Goal: Task Accomplishment & Management: Manage account settings

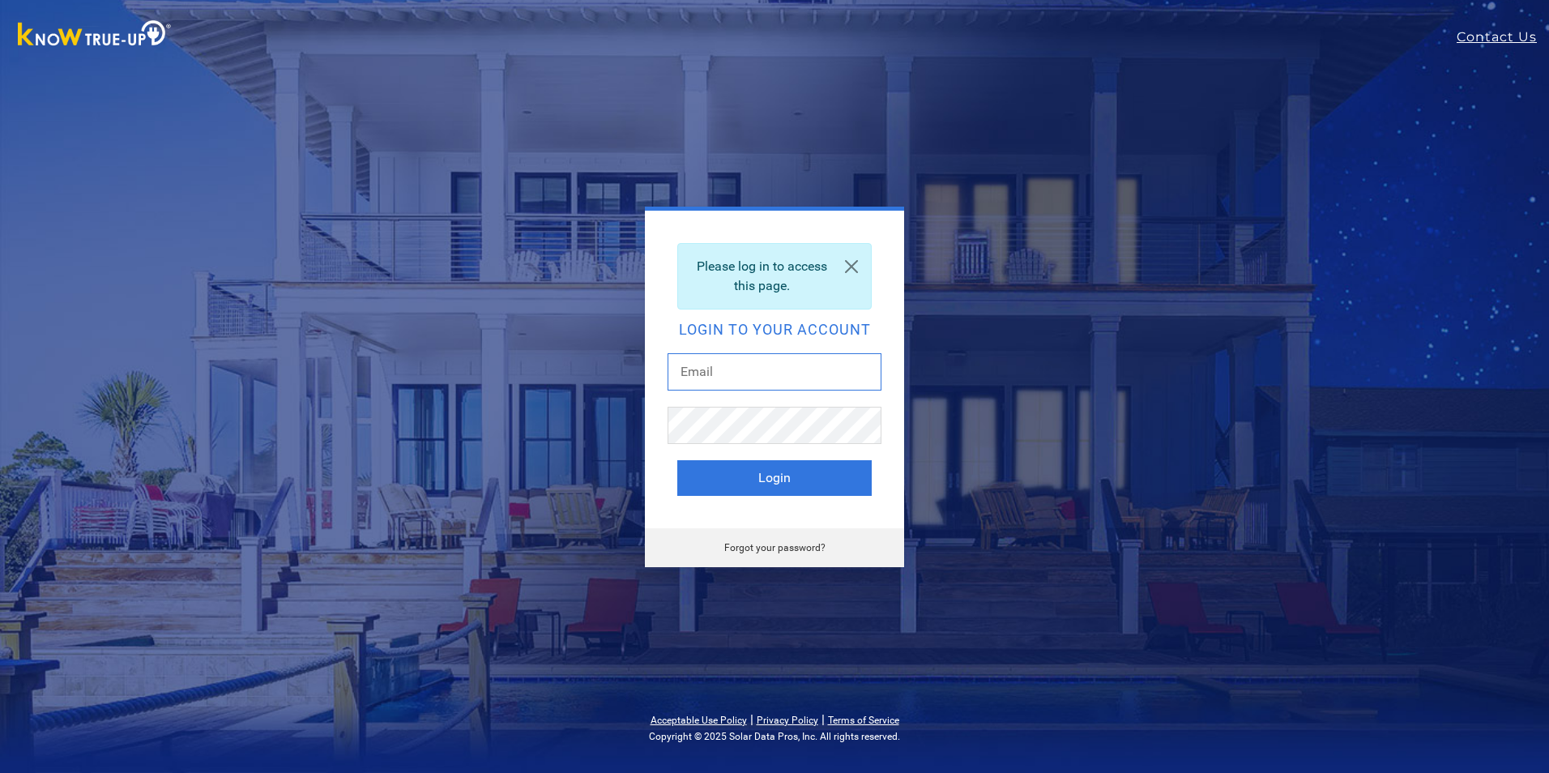
click at [704, 370] on input "text" at bounding box center [775, 371] width 214 height 37
type input "[EMAIL_ADDRESS][DOMAIN_NAME]"
click at [818, 472] on button "Login" at bounding box center [774, 478] width 194 height 36
click at [803, 469] on button "Login" at bounding box center [774, 478] width 194 height 36
click at [803, 388] on input "[EMAIL_ADDRESS][DOMAIN_NAME]" at bounding box center [775, 371] width 214 height 37
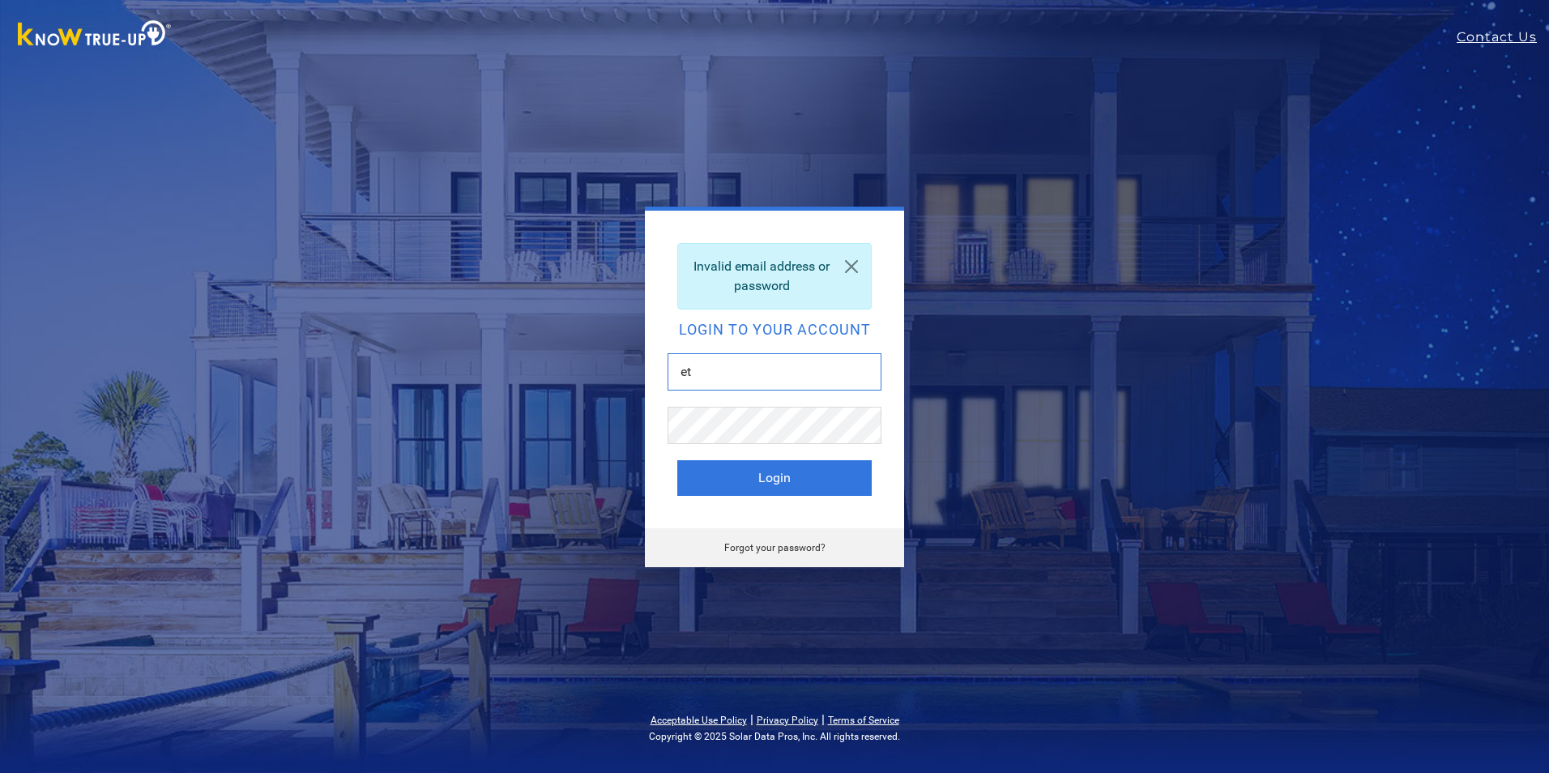
type input "e"
type input "[EMAIL_ADDRESS][DOMAIN_NAME]"
click at [775, 484] on button "Login" at bounding box center [774, 478] width 194 height 36
click at [793, 552] on link "Forgot your password?" at bounding box center [774, 547] width 101 height 11
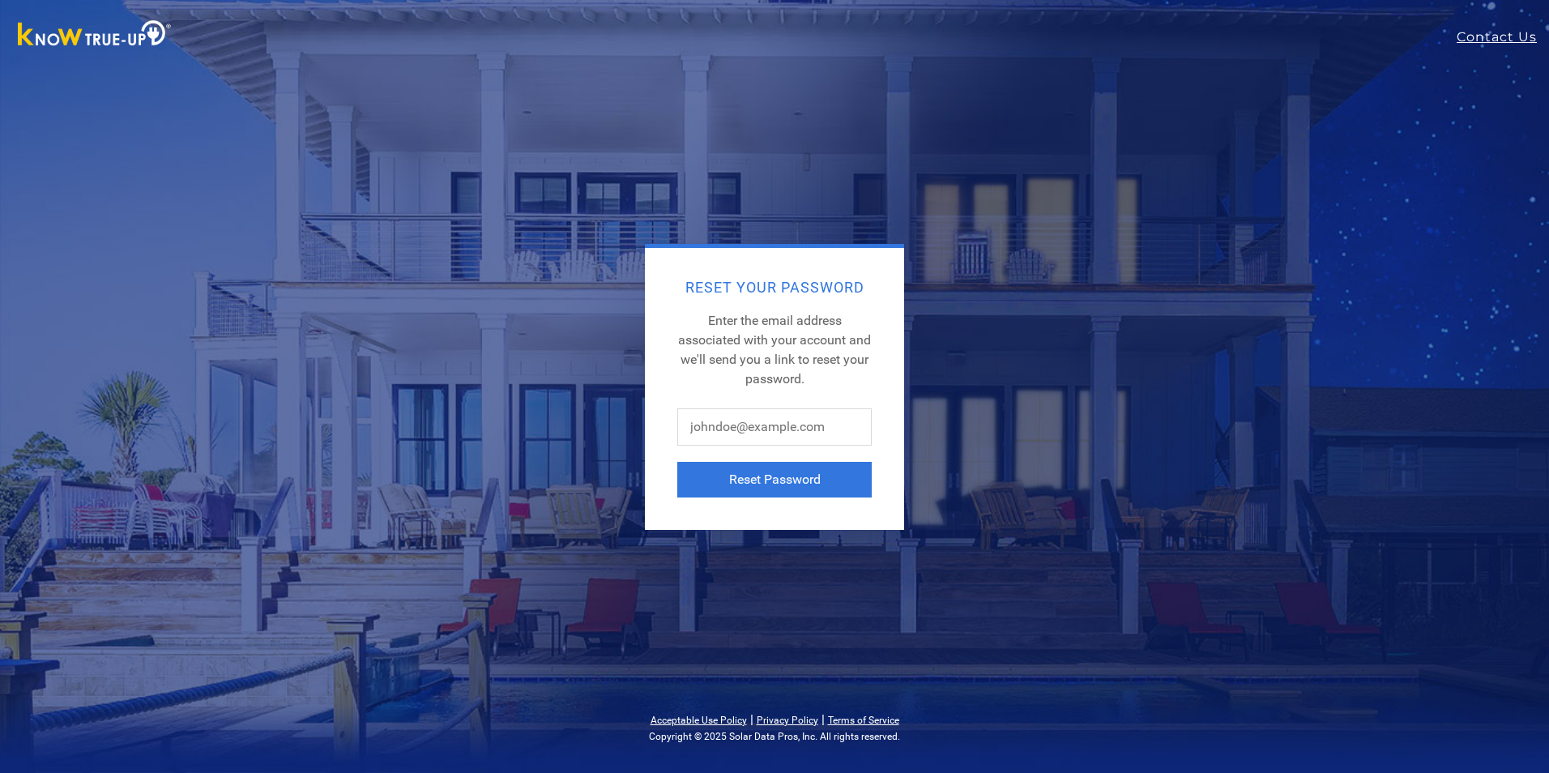
click at [862, 531] on div "Reset Your Password Enter the email address associated with your account and we…" at bounding box center [774, 386] width 1549 height 773
click at [812, 491] on button "Reset Password" at bounding box center [774, 480] width 194 height 36
click at [724, 429] on input "text" at bounding box center [774, 426] width 194 height 37
type input "etch_p@yahoo.com"
click at [737, 472] on button "Reset Password" at bounding box center [774, 480] width 194 height 36
